Goal: Contribute content: Contribute content

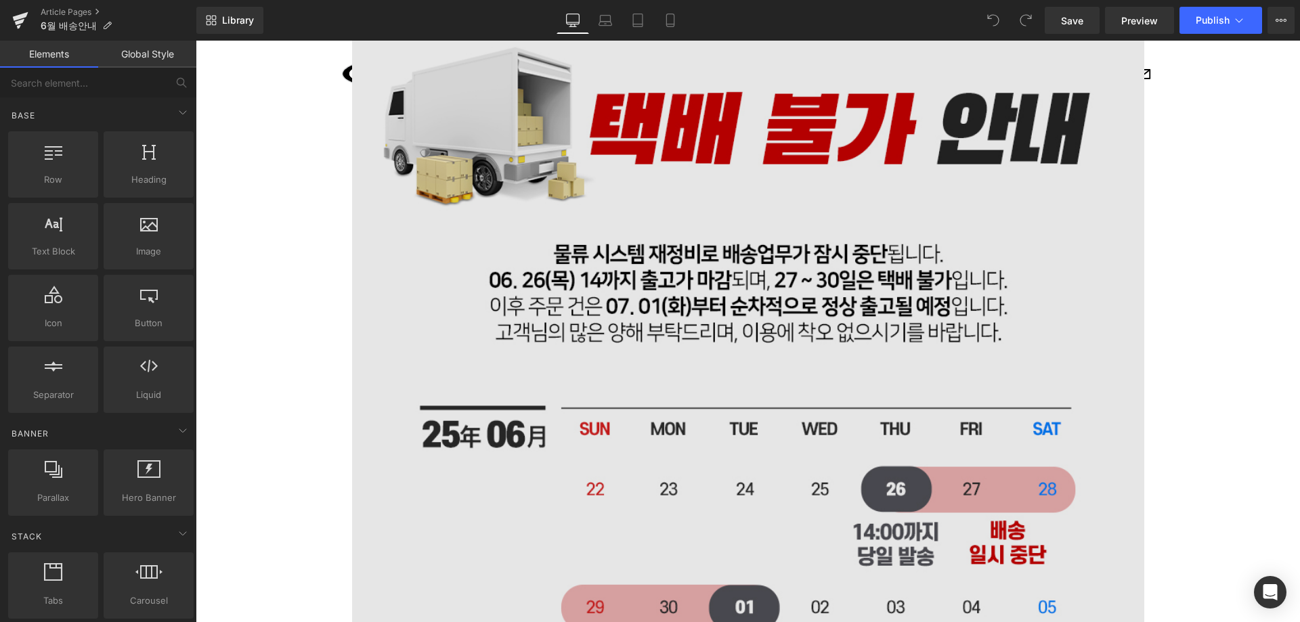
scroll to position [135, 0]
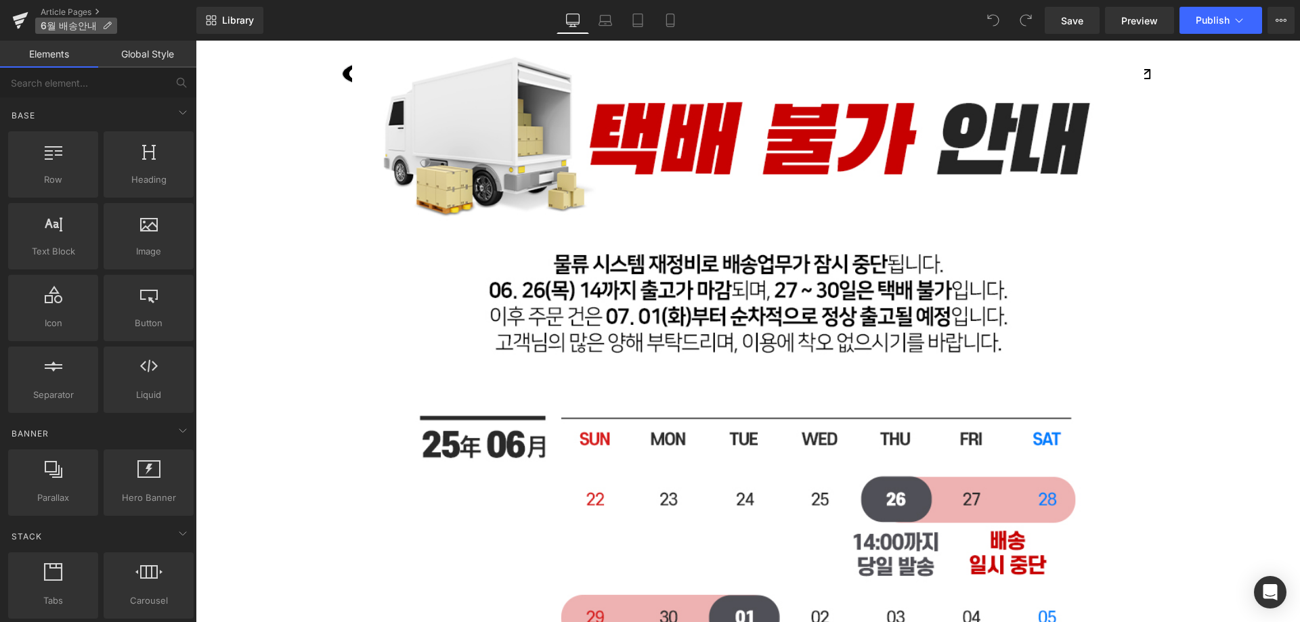
click at [72, 28] on span "6월 배송안내" at bounding box center [69, 25] width 56 height 11
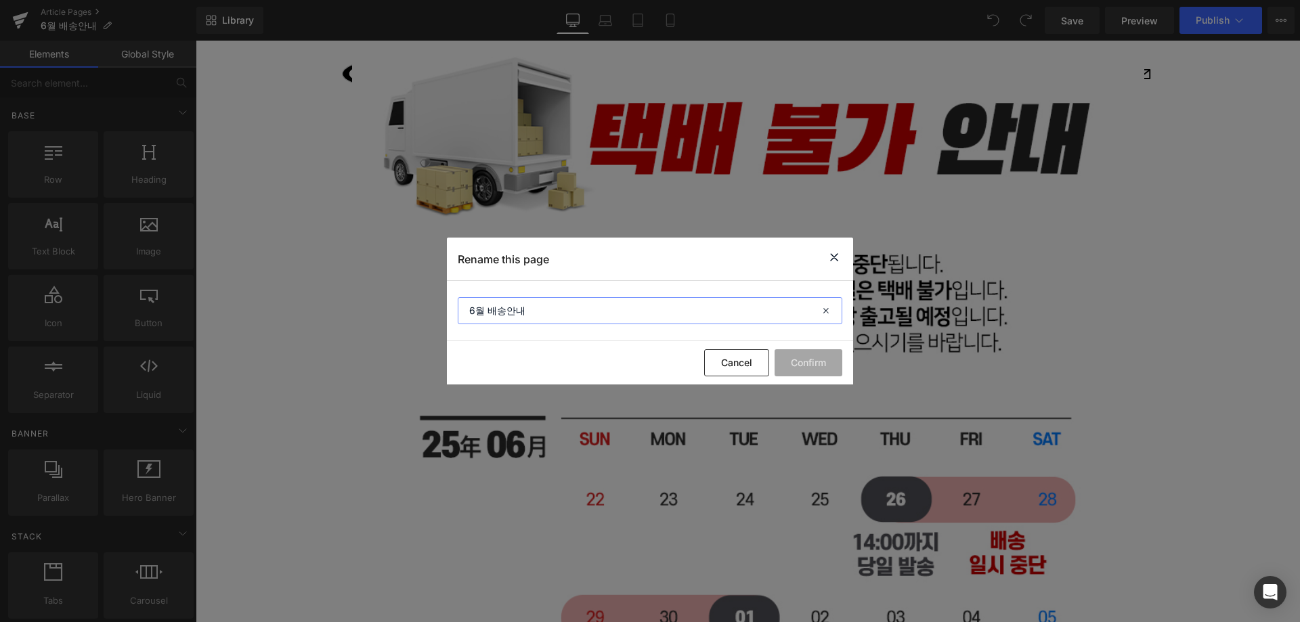
drag, startPoint x: 573, startPoint y: 313, endPoint x: 109, endPoint y: 312, distance: 463.8
click at [100, 312] on div "Rename this page 6월 배송안내 Cancel Confirm" at bounding box center [650, 311] width 1300 height 622
click at [499, 309] on input "2025. 08" at bounding box center [650, 310] width 385 height 27
type input "2025_08"
click at [810, 364] on button "Confirm" at bounding box center [809, 362] width 68 height 27
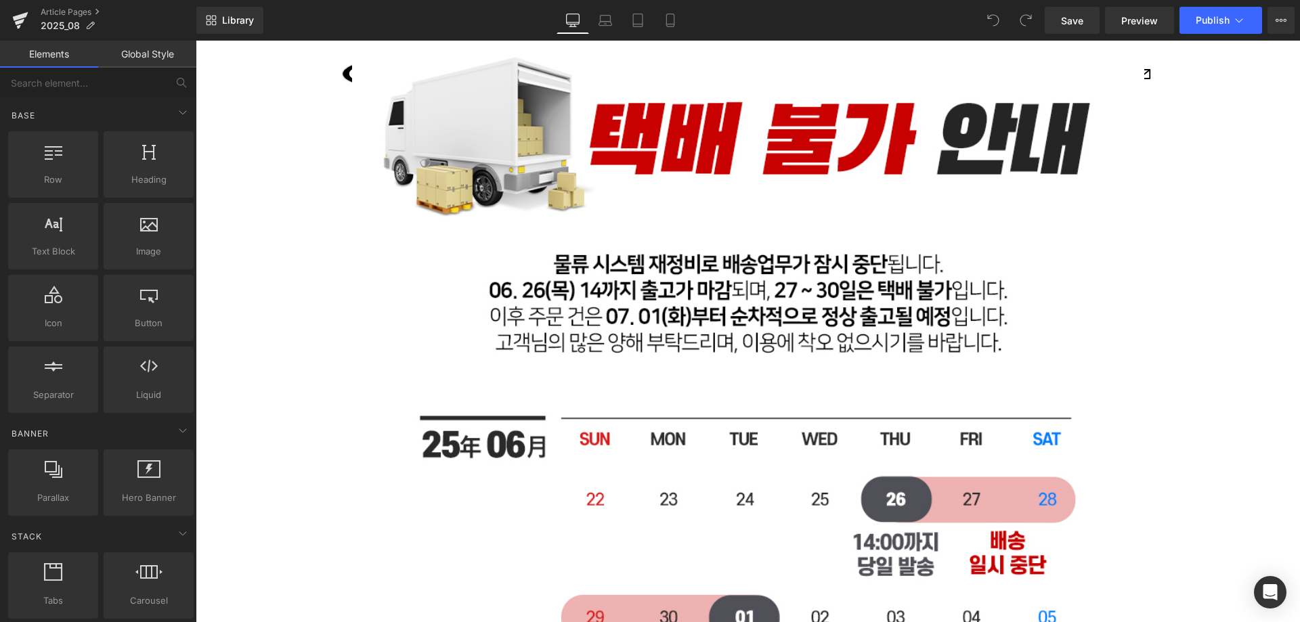
click at [1272, 239] on div "Image Row Select your layout" at bounding box center [748, 478] width 1104 height 998
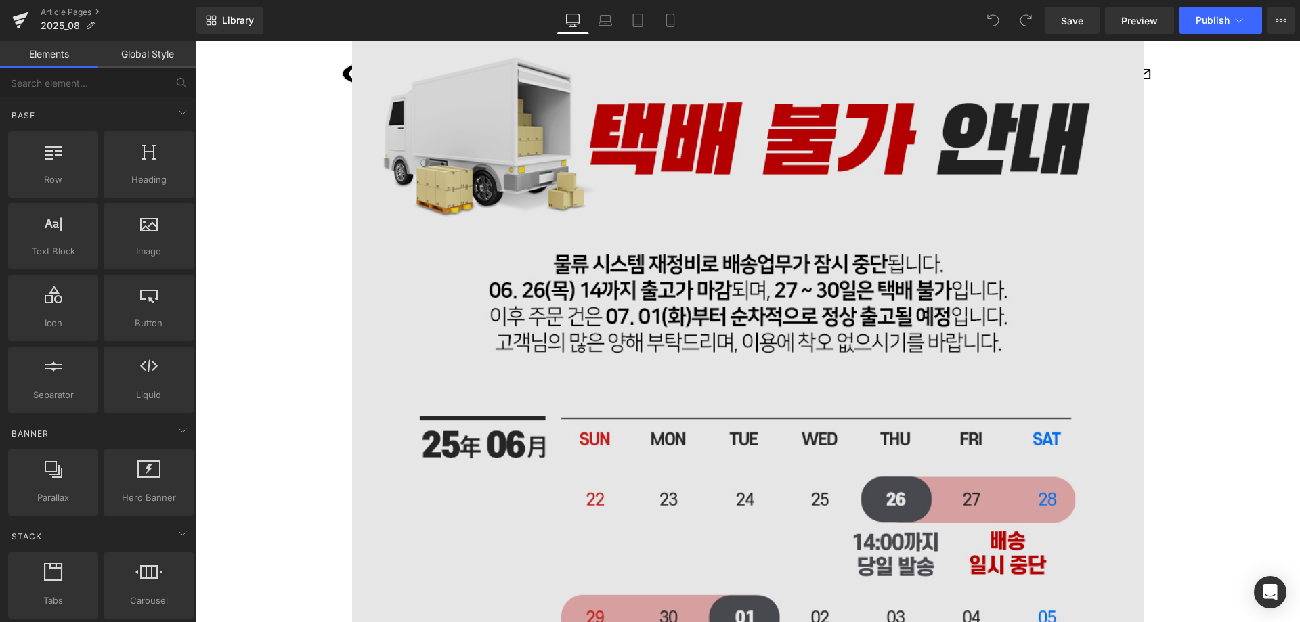
click at [848, 267] on img at bounding box center [748, 395] width 792 height 792
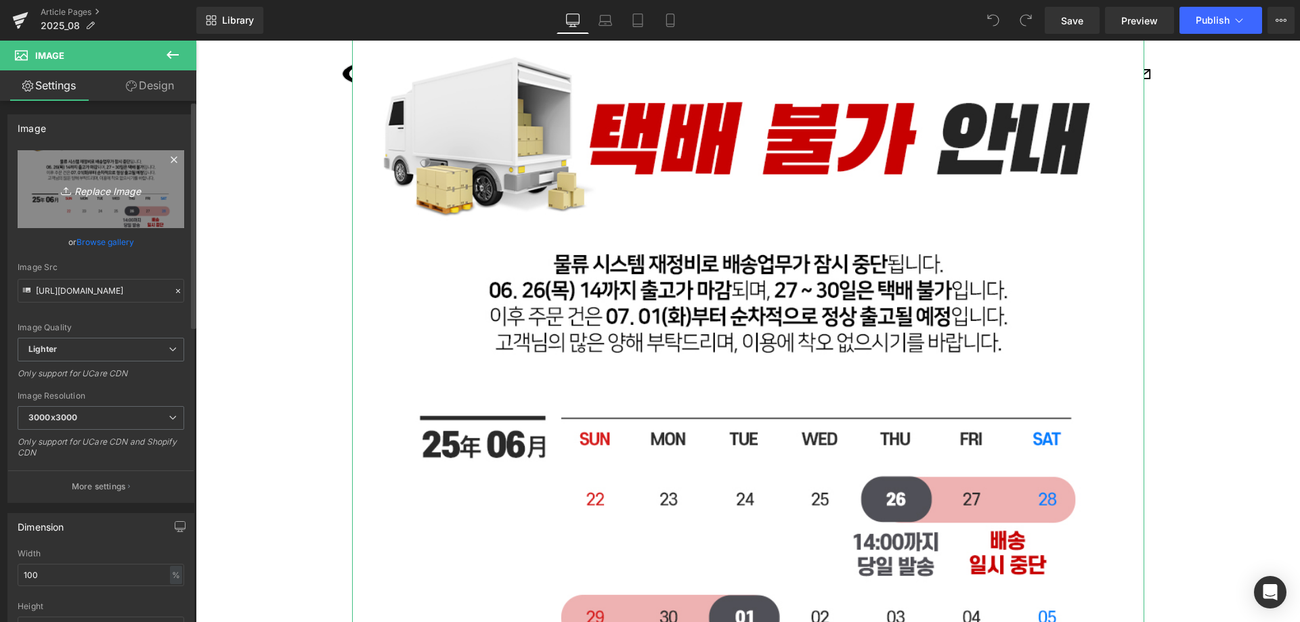
click at [104, 190] on icon "Replace Image" at bounding box center [101, 189] width 108 height 17
type input "C:\fakepath\250811_bs.jpg"
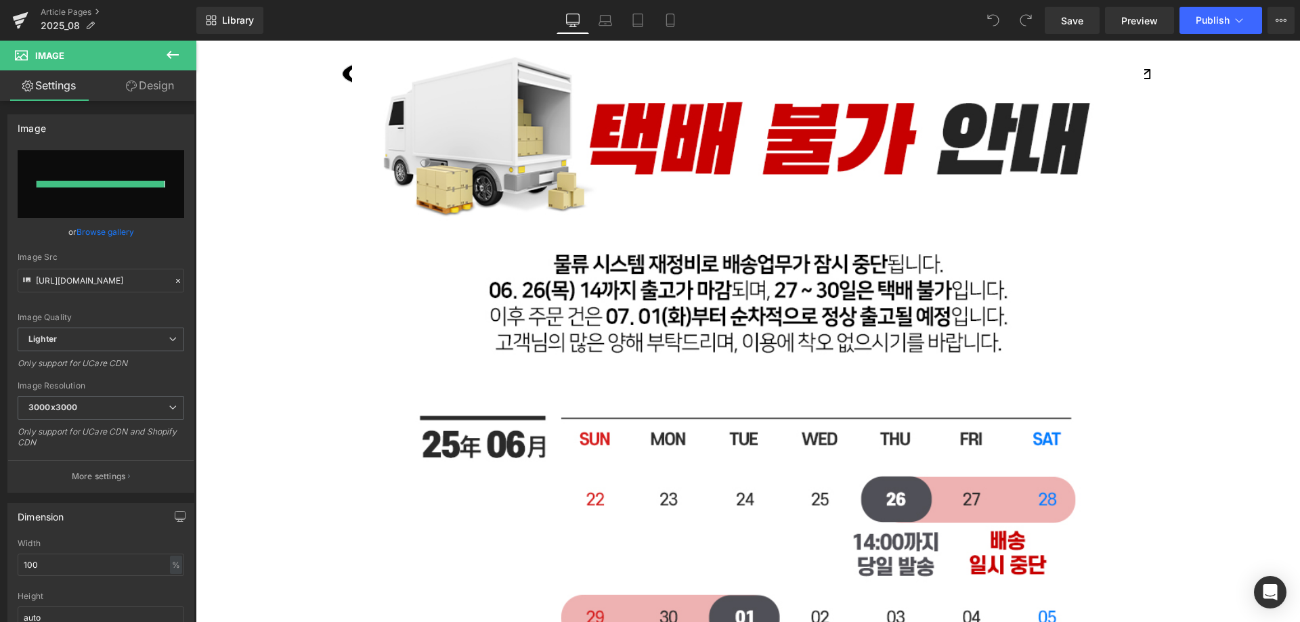
type input "[URL][DOMAIN_NAME]"
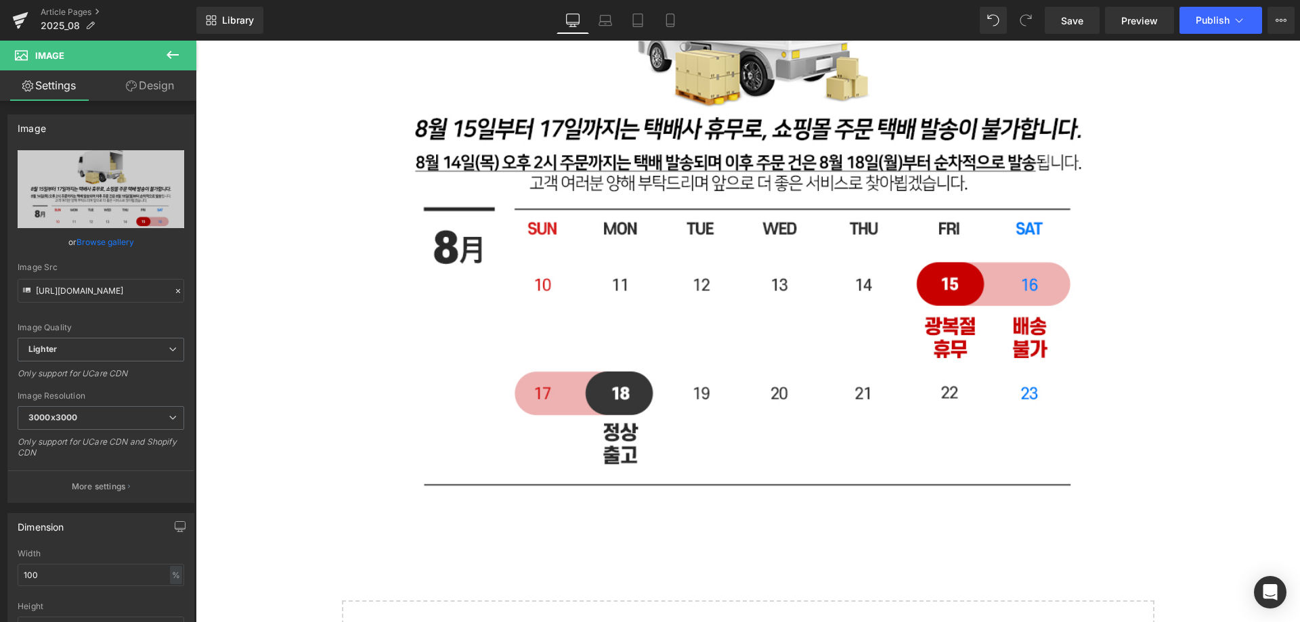
scroll to position [406, 0]
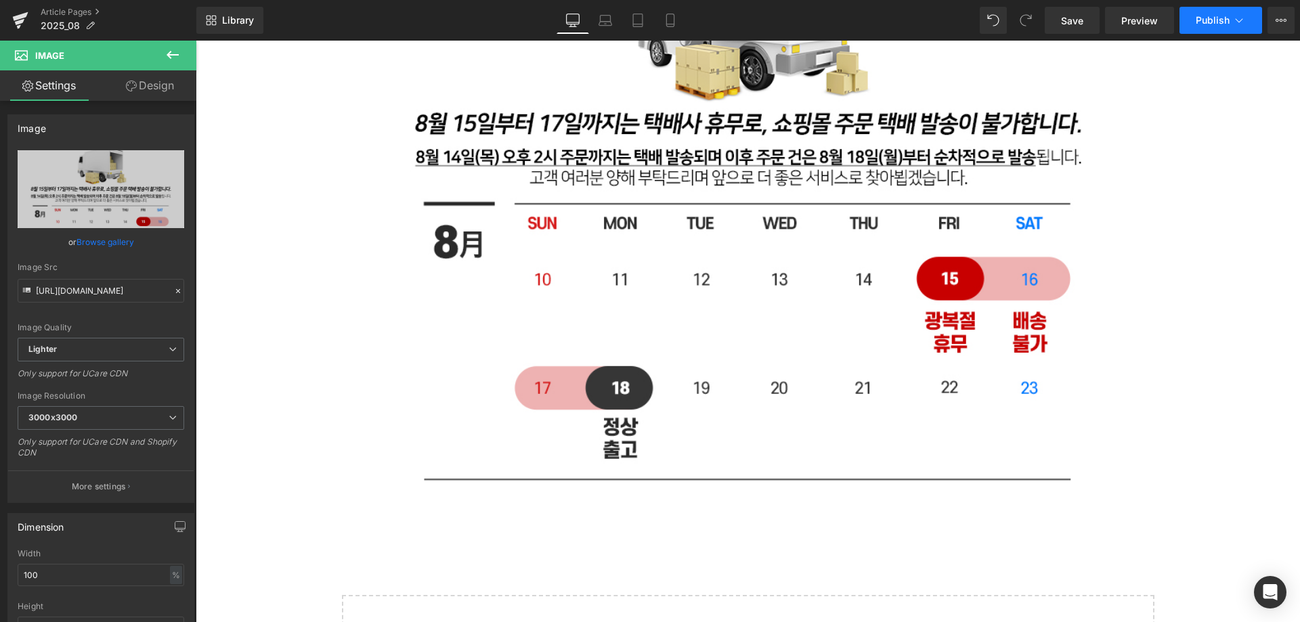
click at [1230, 12] on button "Publish" at bounding box center [1220, 20] width 83 height 27
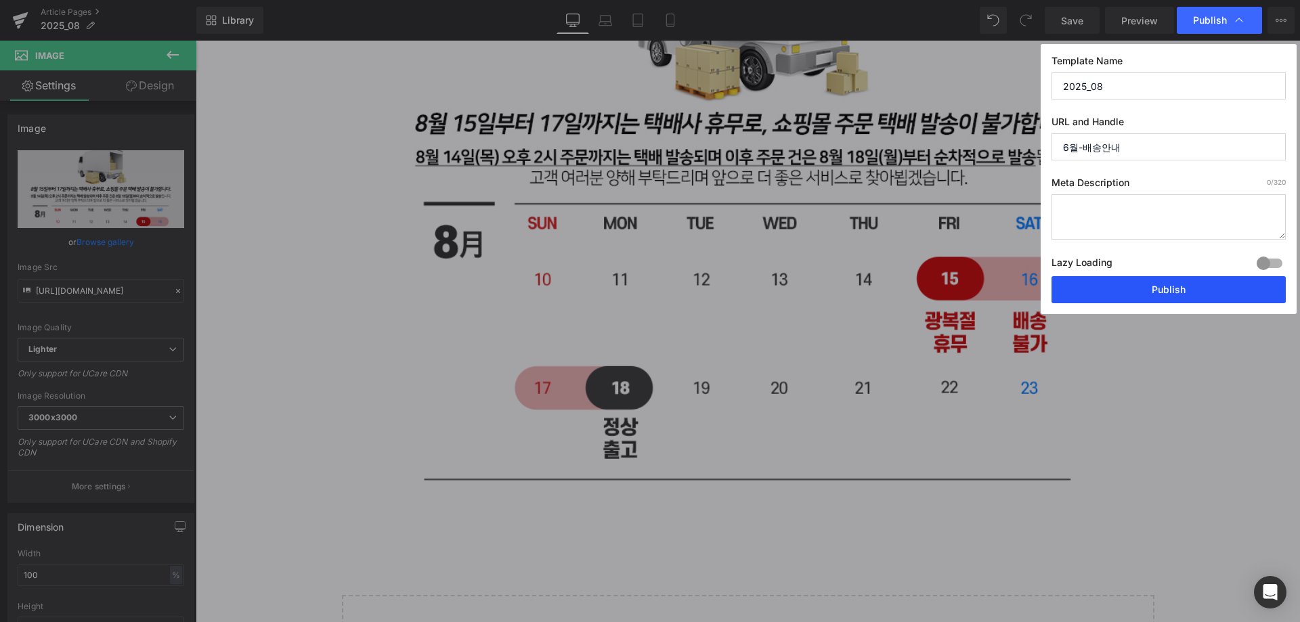
click at [1161, 282] on button "Publish" at bounding box center [1169, 289] width 234 height 27
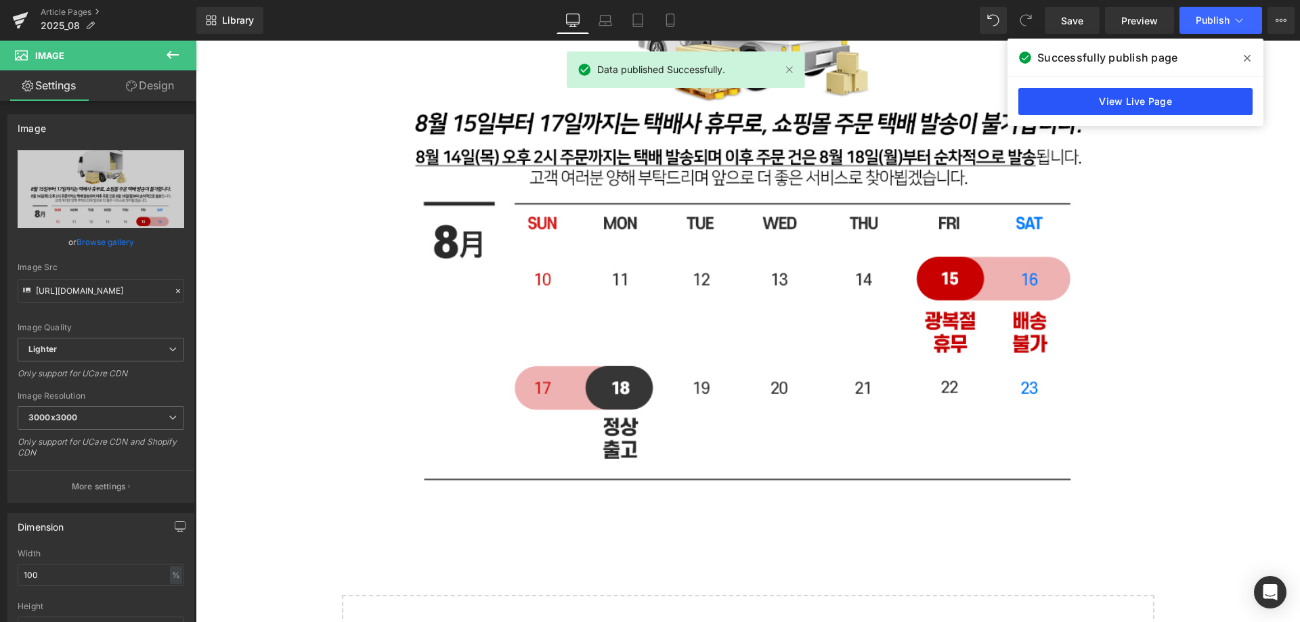
click at [1150, 107] on link "View Live Page" at bounding box center [1135, 101] width 234 height 27
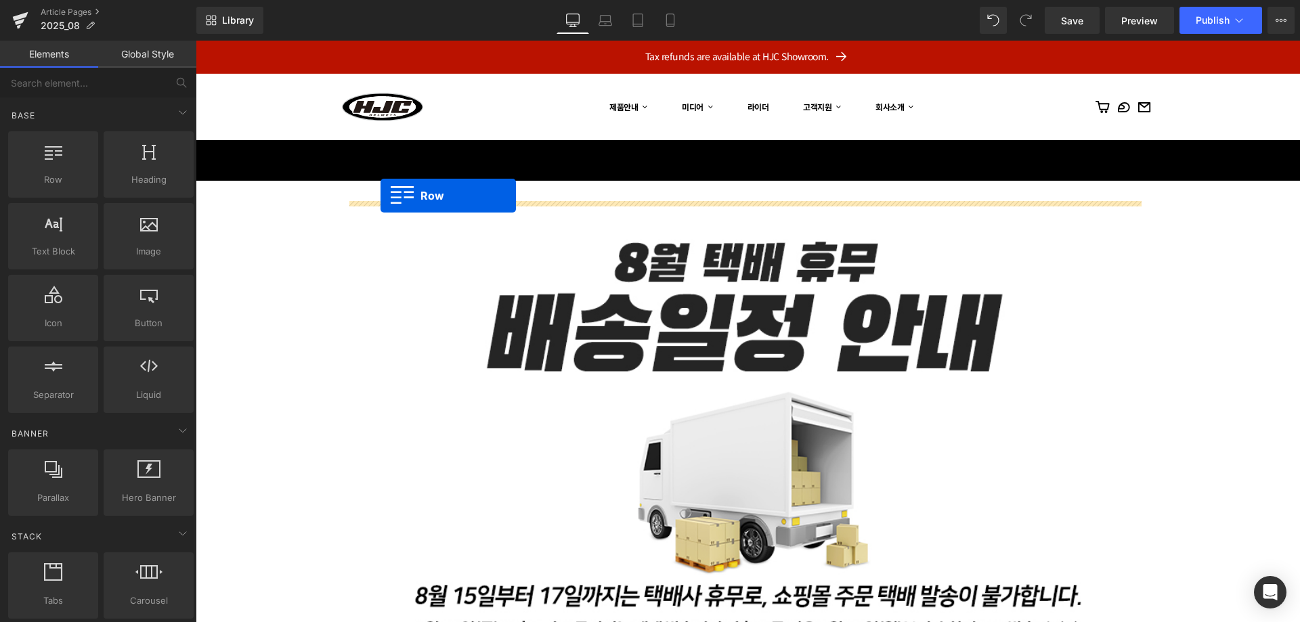
drag, startPoint x: 251, startPoint y: 205, endPoint x: 381, endPoint y: 196, distance: 130.3
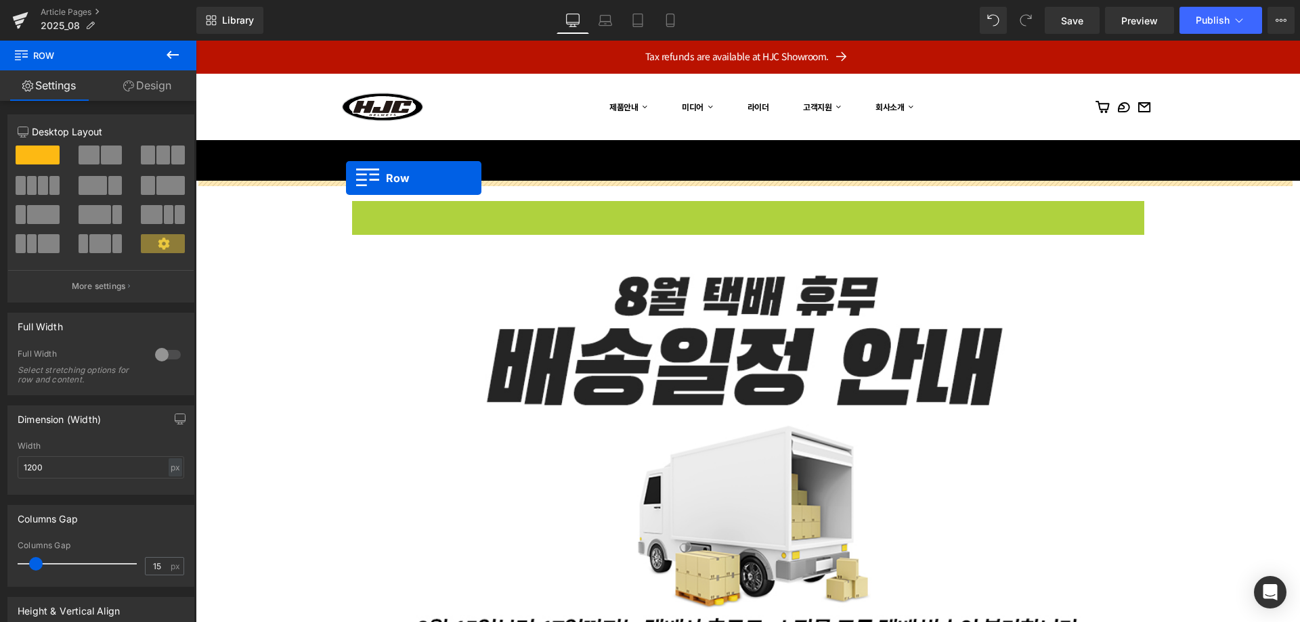
drag, startPoint x: 353, startPoint y: 215, endPoint x: 346, endPoint y: 178, distance: 38.0
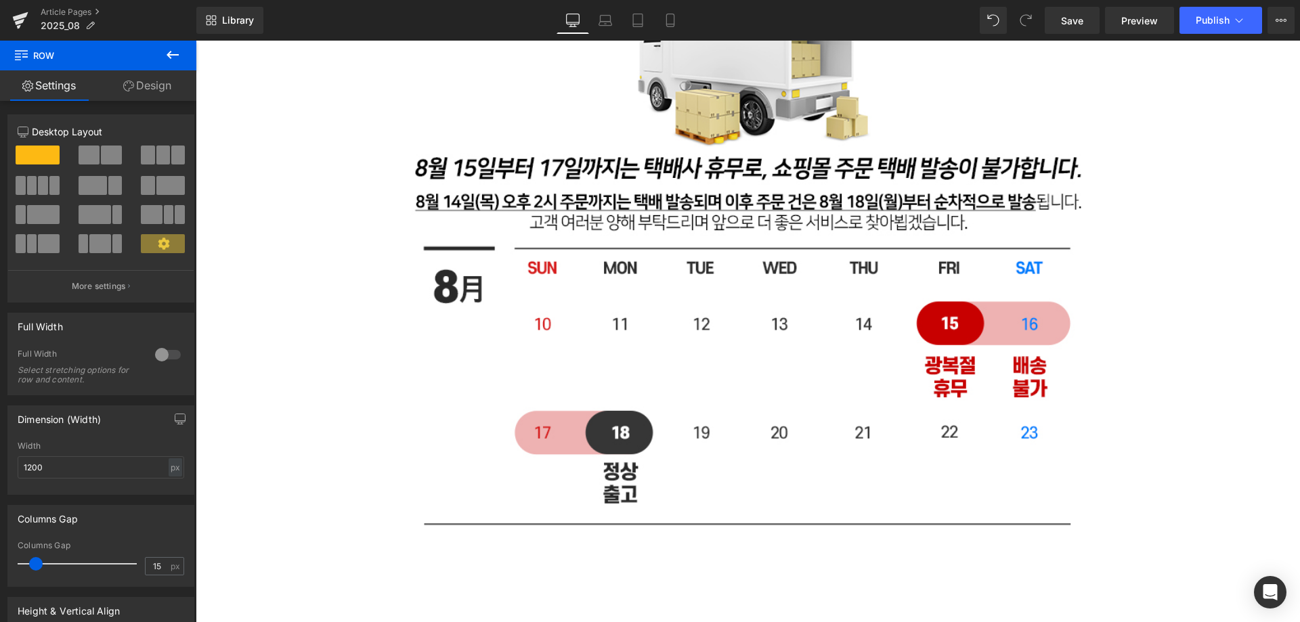
scroll to position [496, 0]
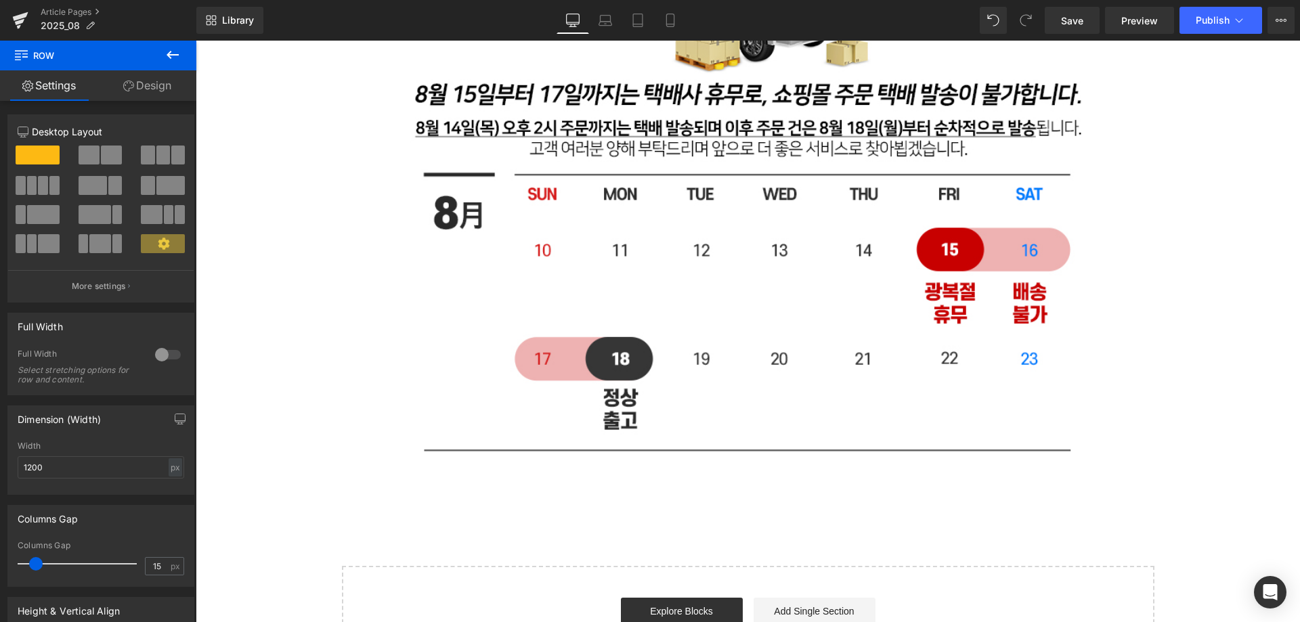
click at [276, 294] on div "Row Image Row Select your layout" at bounding box center [748, 147] width 1104 height 1059
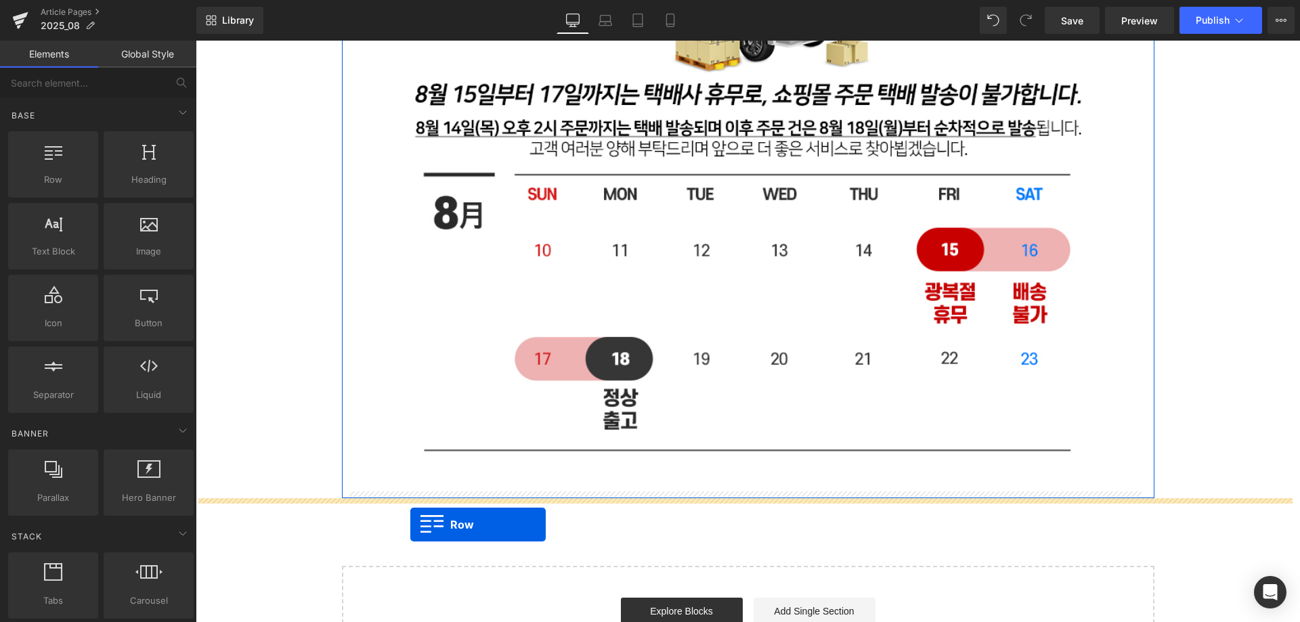
drag, startPoint x: 242, startPoint y: 196, endPoint x: 410, endPoint y: 525, distance: 369.4
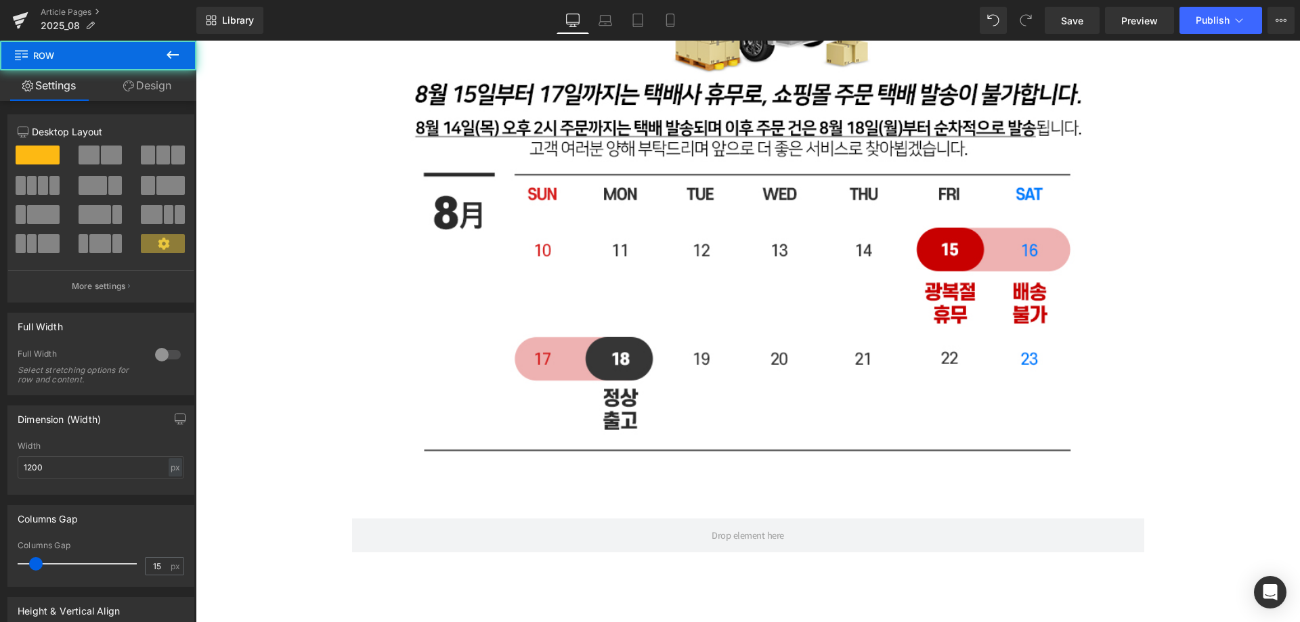
click at [297, 441] on div "Row Image Row Row Select your layout" at bounding box center [748, 178] width 1104 height 1120
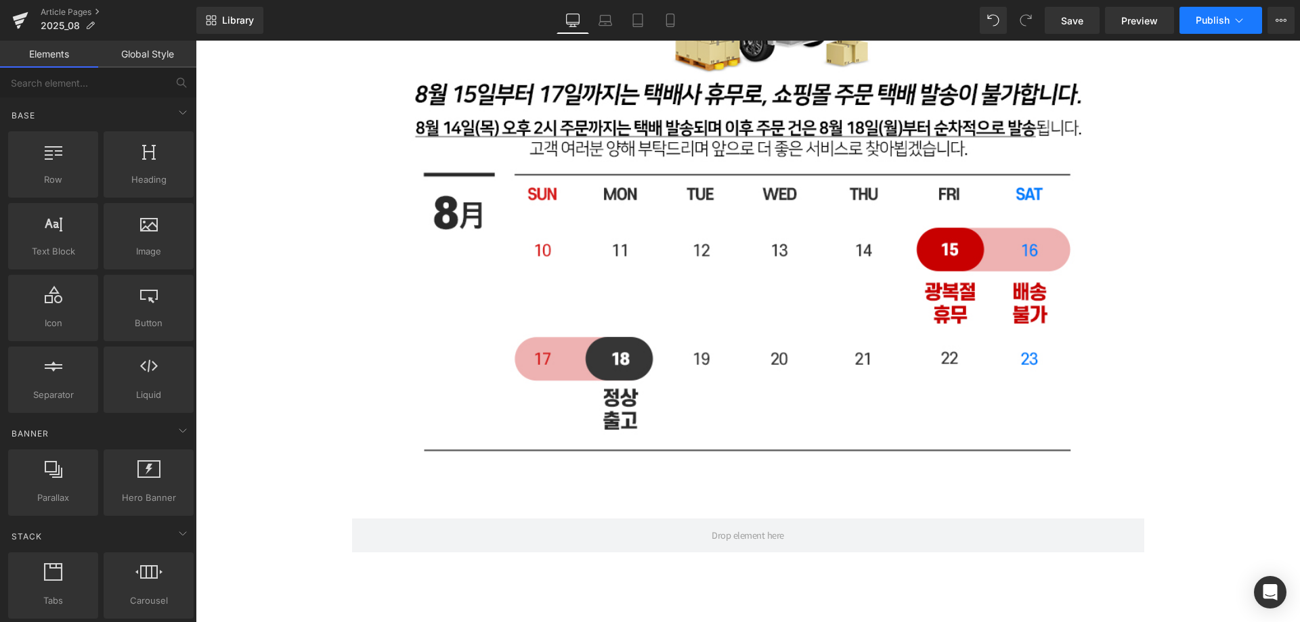
click at [1233, 28] on button "Publish" at bounding box center [1220, 20] width 83 height 27
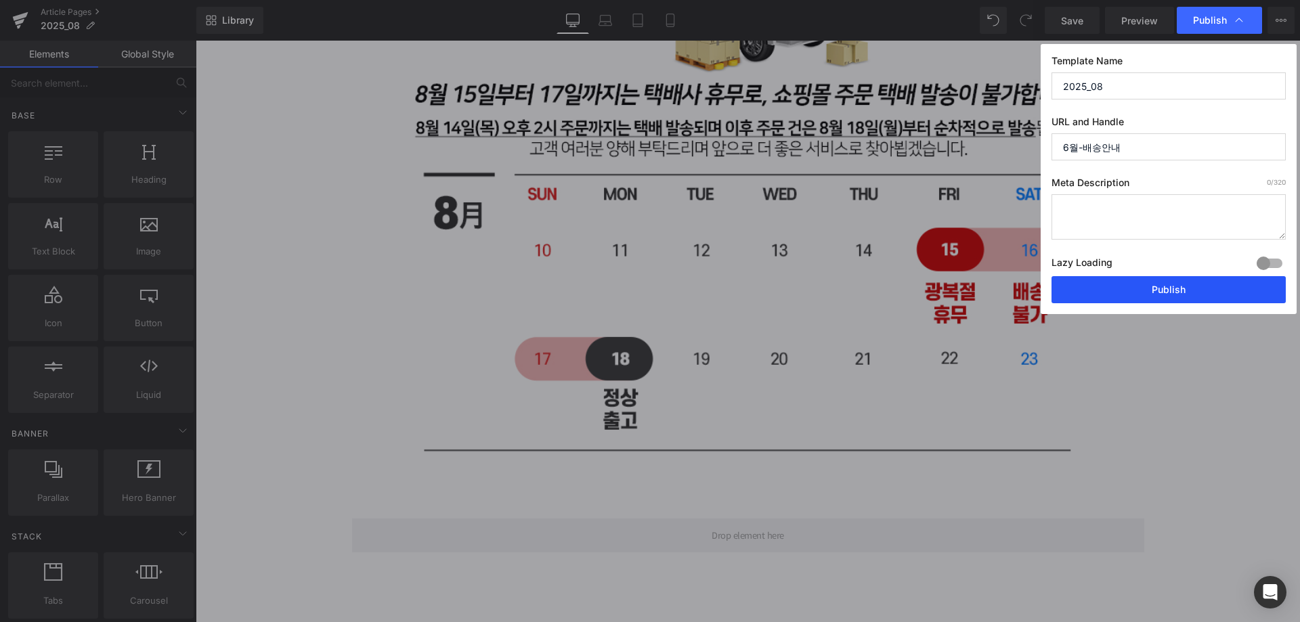
click at [1199, 291] on button "Publish" at bounding box center [1169, 289] width 234 height 27
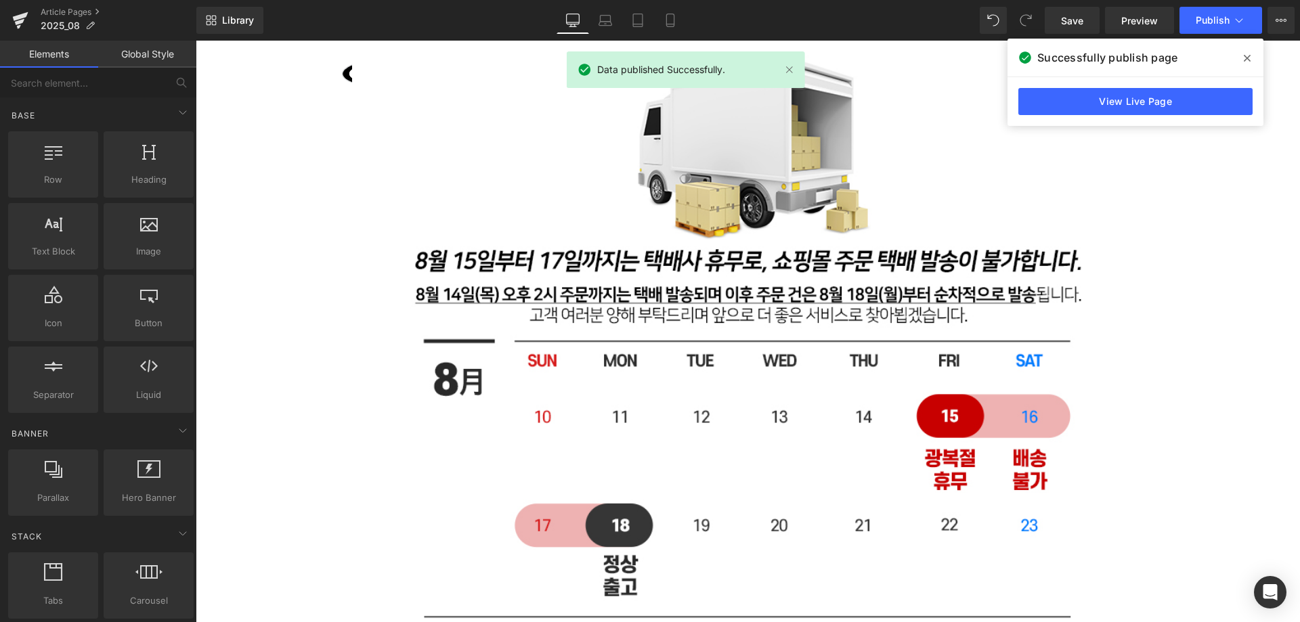
scroll to position [0, 0]
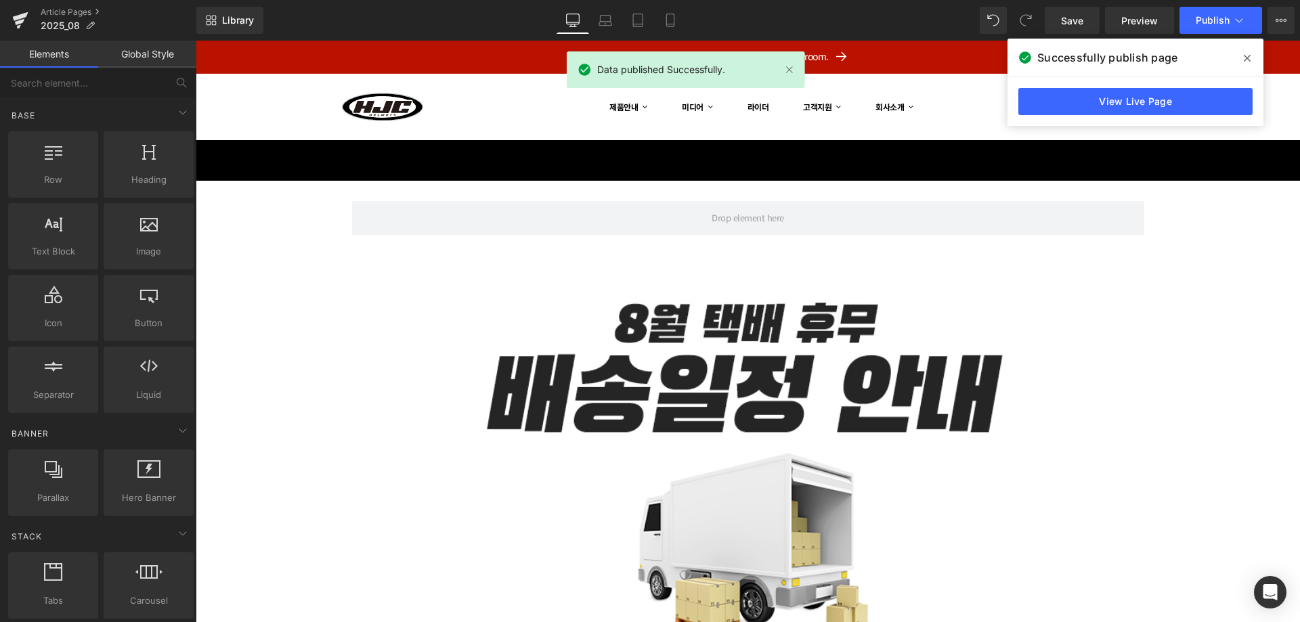
click at [1137, 87] on div "View Live Page" at bounding box center [1135, 101] width 256 height 49
click at [1133, 95] on link "View Live Page" at bounding box center [1135, 101] width 234 height 27
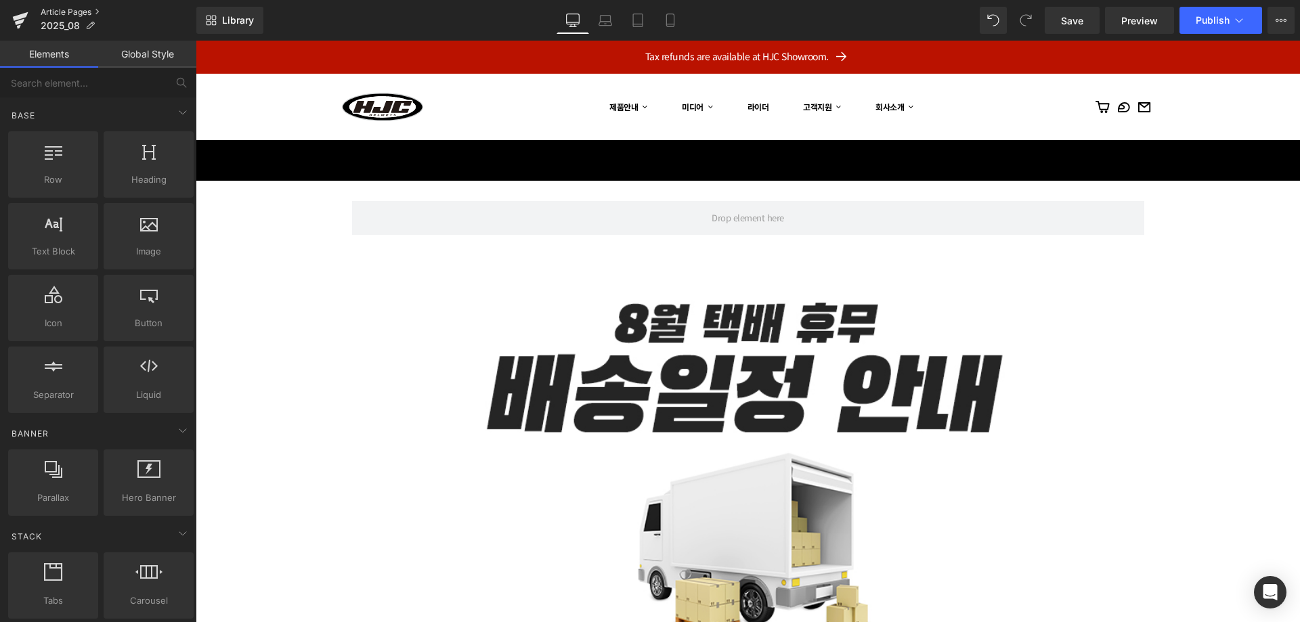
click at [79, 8] on link "Article Pages" at bounding box center [119, 12] width 156 height 11
